Goal: Transaction & Acquisition: Purchase product/service

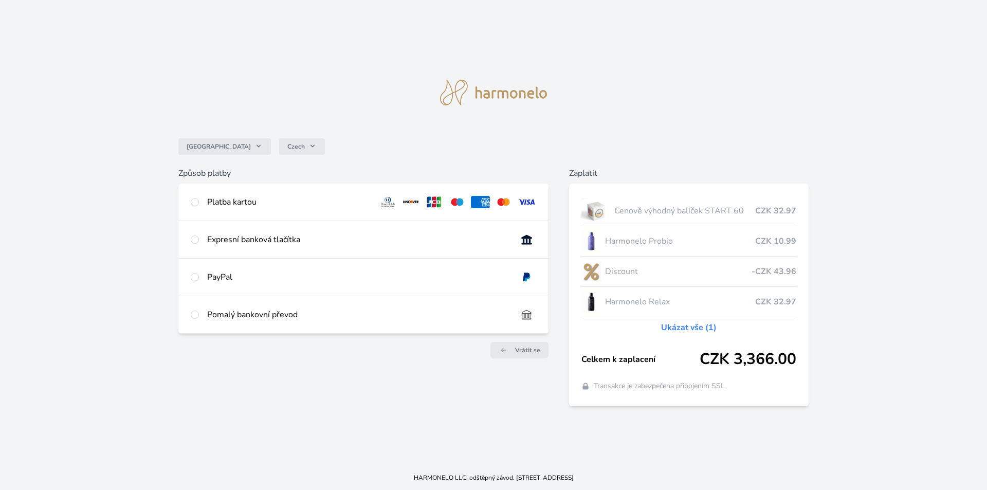
click at [197, 195] on div "Platba kartou" at bounding box center [363, 201] width 370 height 37
radio input "true"
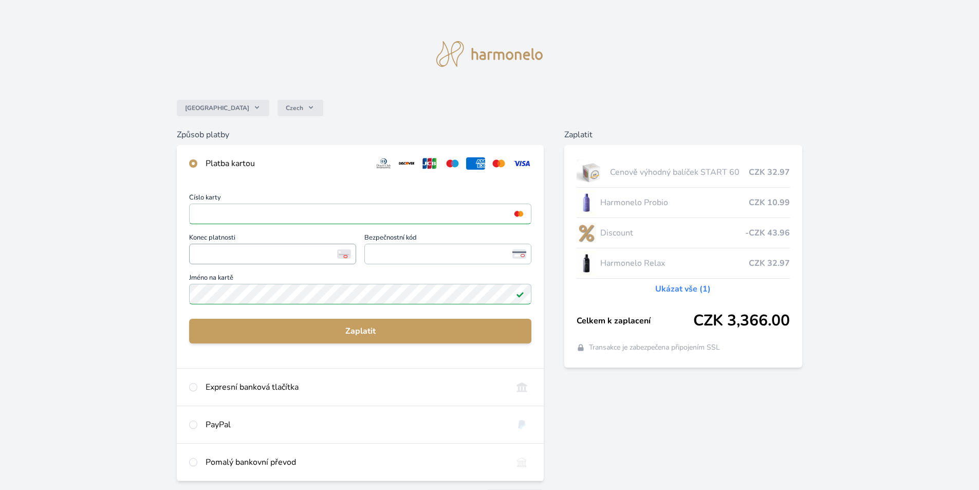
click at [271, 263] on span "<p>Your browser does not support iframes.</p>" at bounding box center [272, 254] width 167 height 21
click at [687, 408] on div "Zaplatit Cenově výhodný balíček START 60 CZK 32.97 Harmonelo Probio CZK 10.99 D…" at bounding box center [683, 320] width 238 height 385
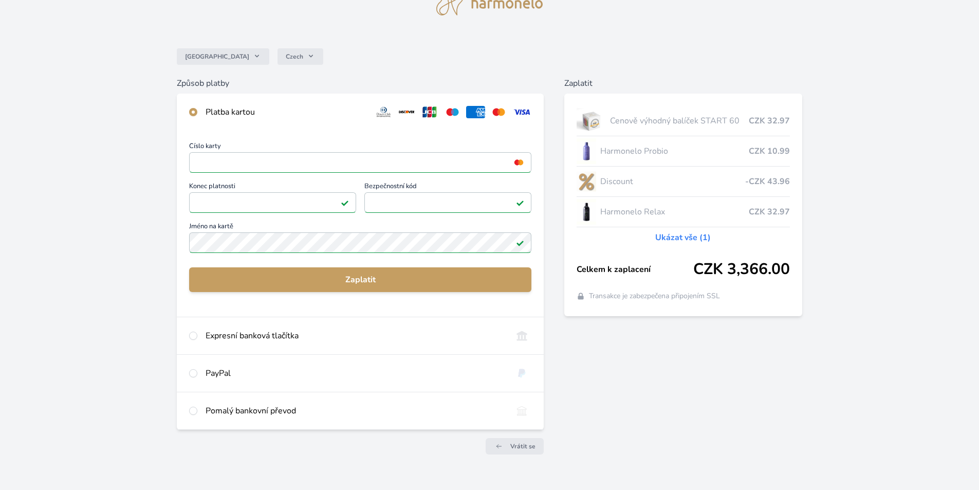
scroll to position [69, 0]
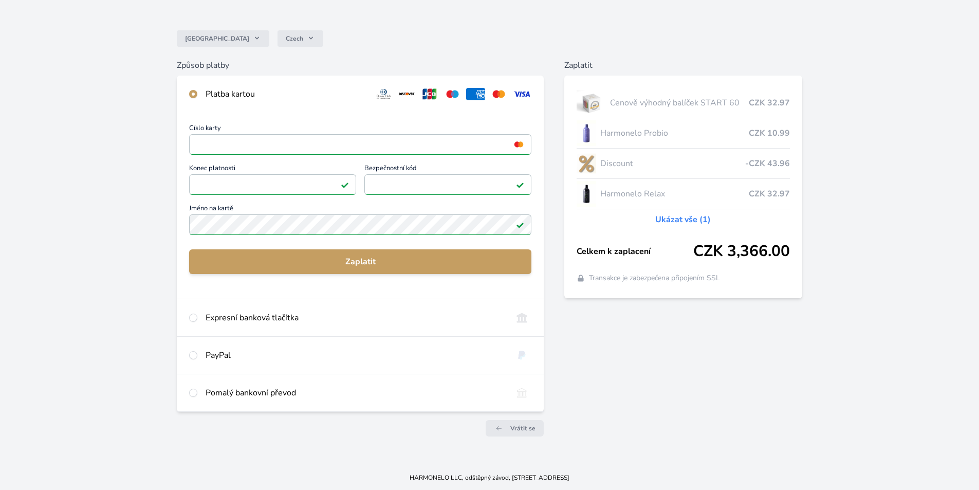
click at [658, 219] on link "Ukázat vše (1)" at bounding box center [683, 219] width 56 height 12
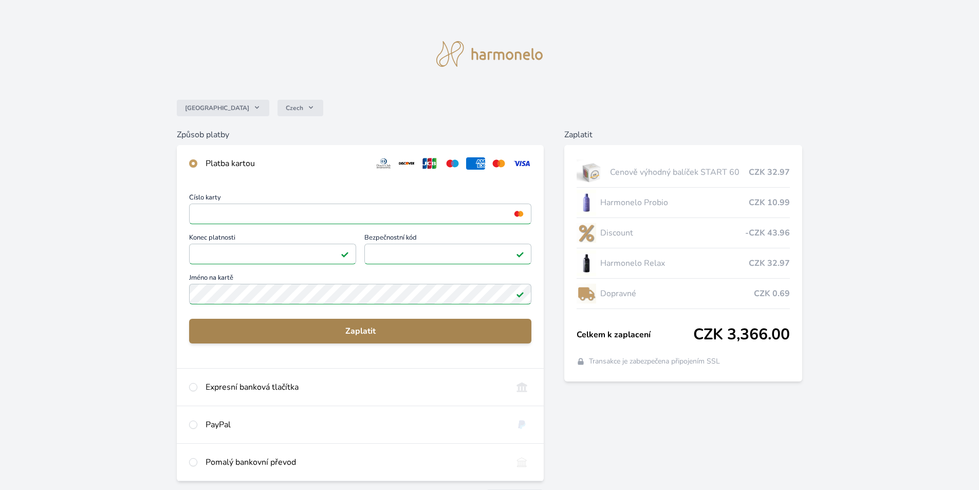
click at [402, 332] on span "Zaplatit" at bounding box center [360, 331] width 326 height 12
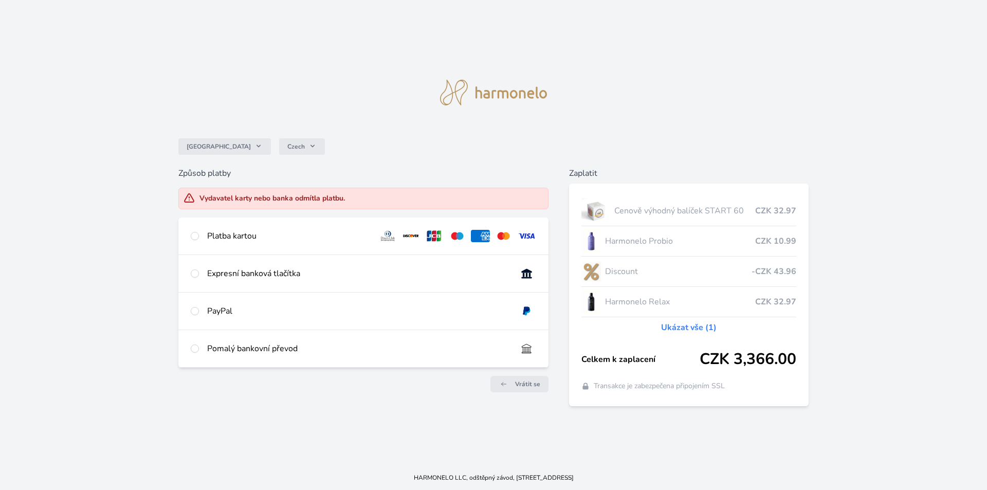
click at [273, 233] on div "Platba kartou" at bounding box center [288, 236] width 163 height 12
radio input "true"
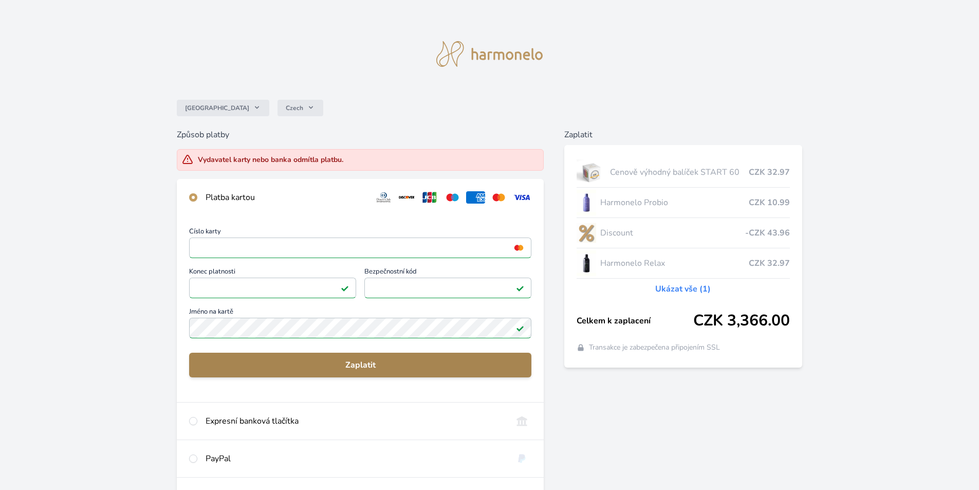
click at [297, 360] on span "Zaplatit" at bounding box center [360, 365] width 326 height 12
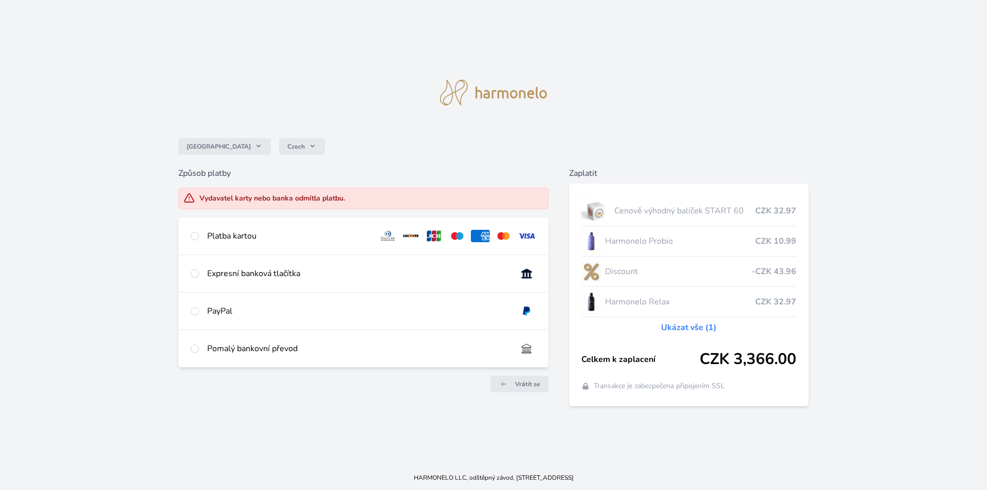
click at [323, 268] on div "Expresní banková tlačítka" at bounding box center [358, 273] width 302 height 12
radio input "true"
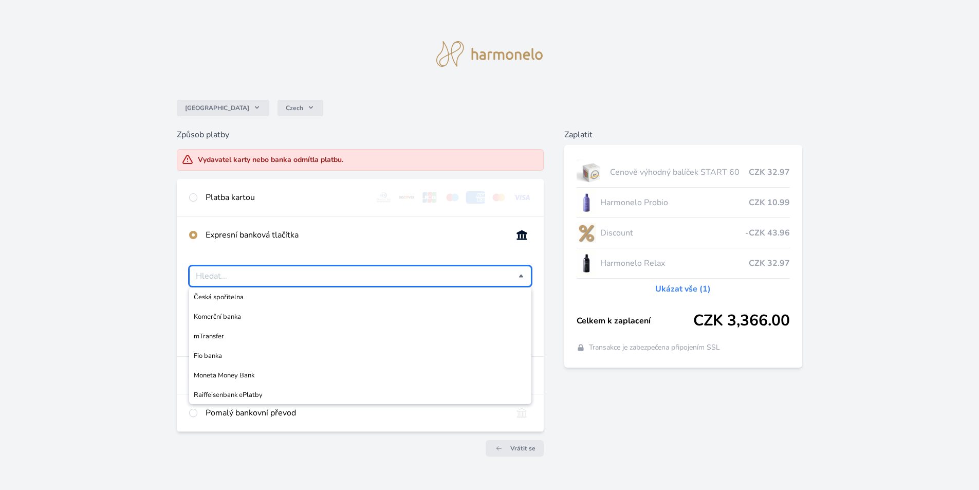
click at [336, 279] on input "Česká spořitelna Komerční banka mTransfer Fio banka Moneta Money Bank Raiffeise…" at bounding box center [357, 276] width 323 height 12
click at [311, 324] on li "Komerční banka" at bounding box center [360, 317] width 342 height 20
type input "Komerční banka"
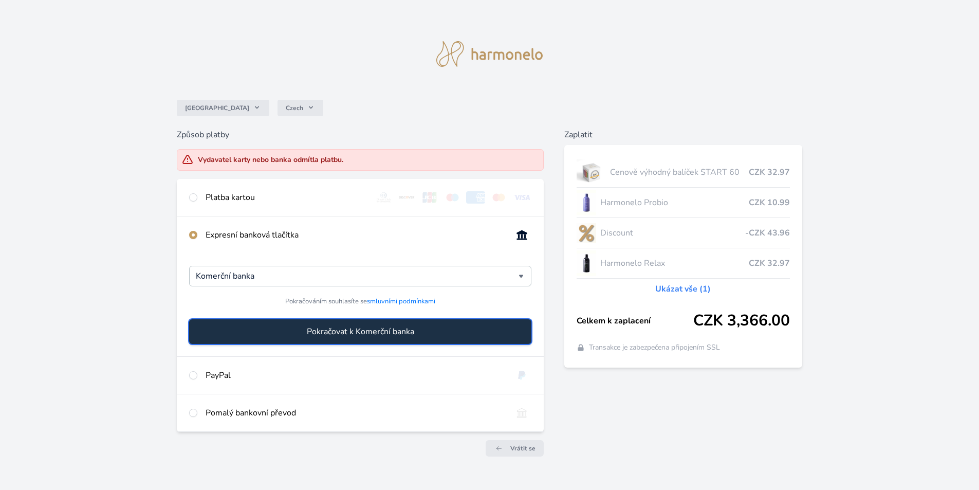
click at [426, 333] on button "Pokračovat k Komerční banka" at bounding box center [360, 331] width 342 height 25
